Goal: Task Accomplishment & Management: Manage account settings

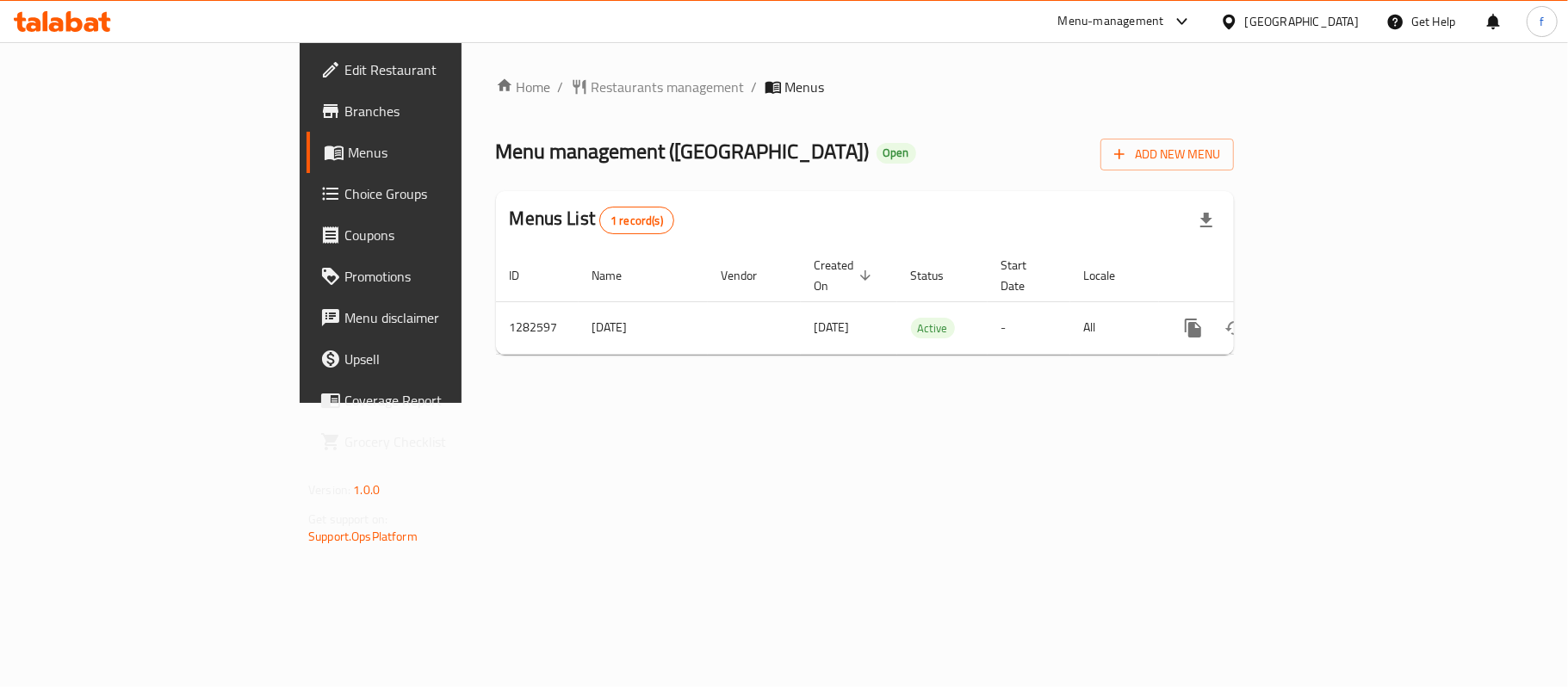
click at [1164, 21] on div "Menu-management" at bounding box center [1112, 21] width 106 height 21
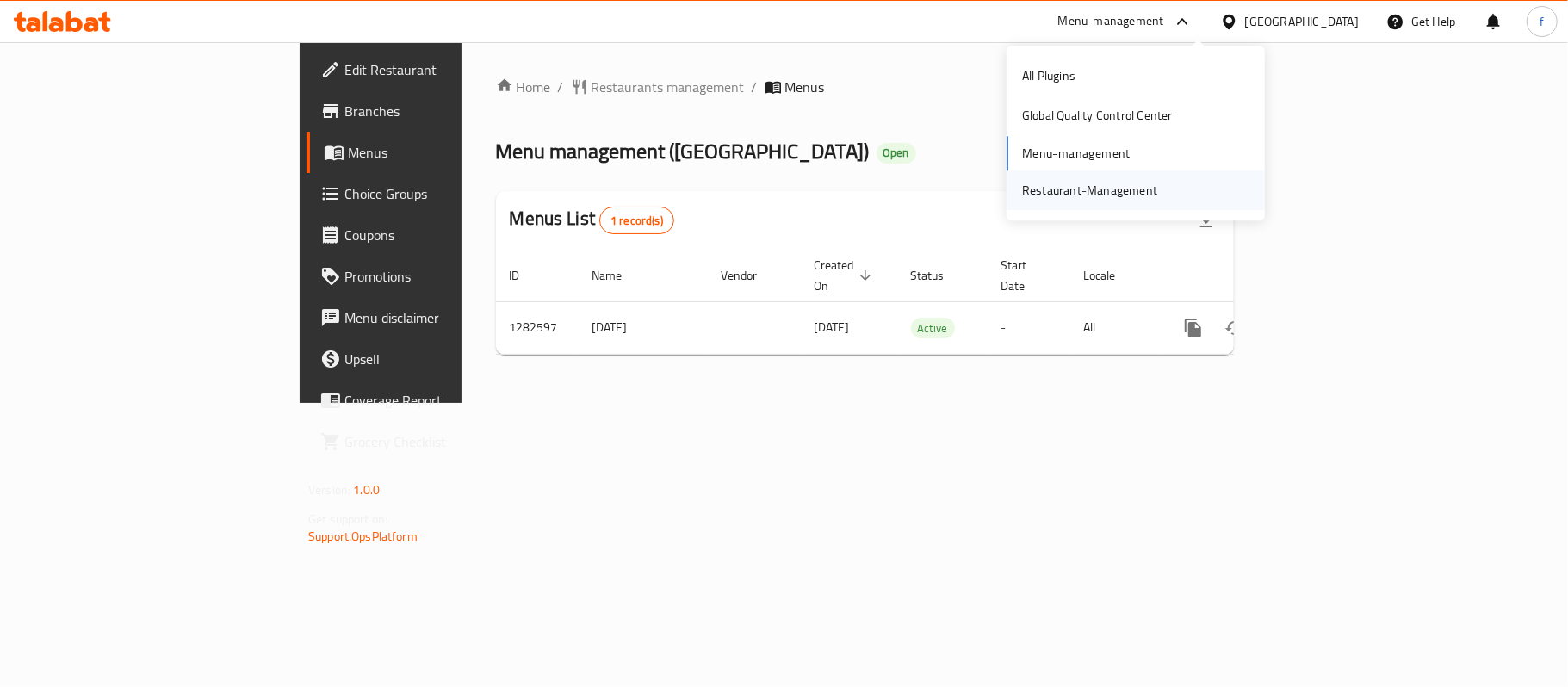
click at [1037, 191] on div "Restaurant-Management" at bounding box center [1090, 190] width 136 height 19
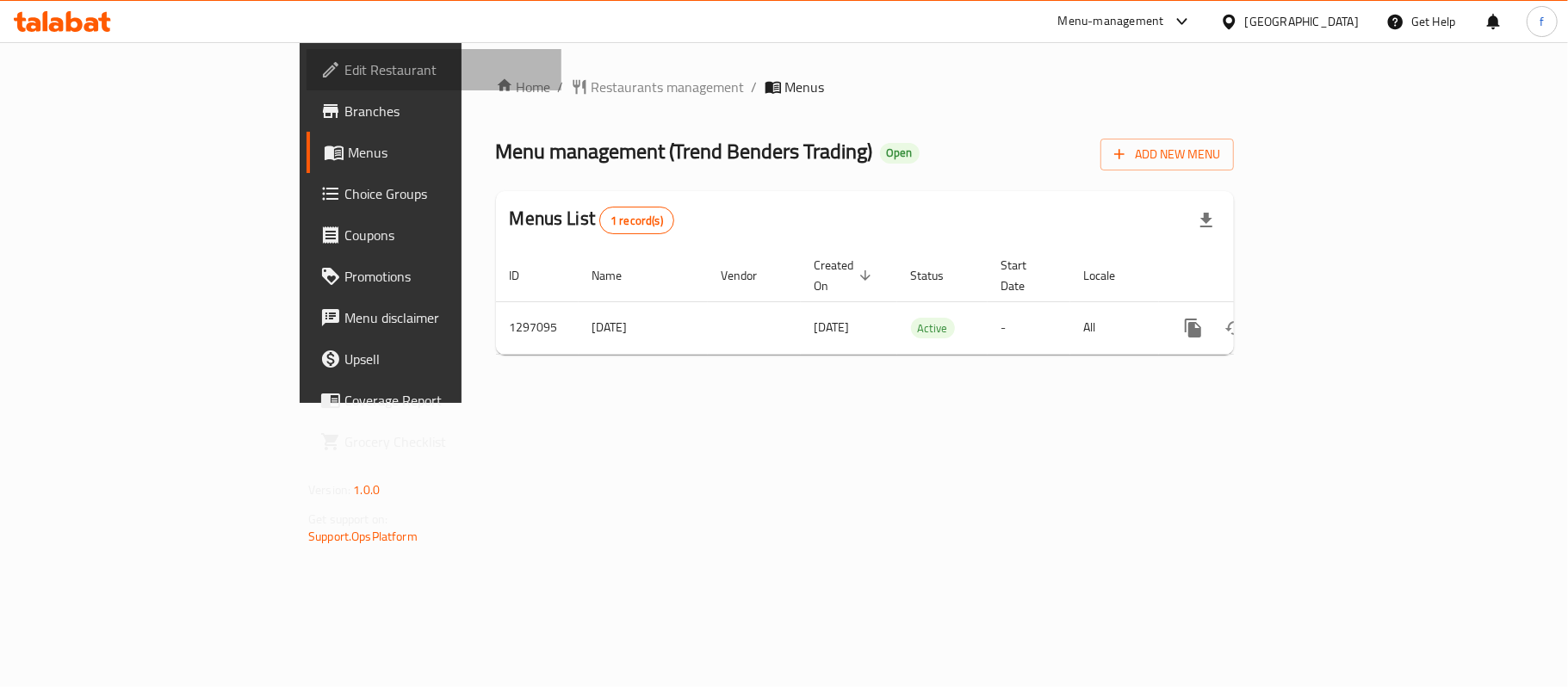
click at [345, 73] on span "Edit Restaurant" at bounding box center [446, 70] width 203 height 21
